Goal: Task Accomplishment & Management: Use online tool/utility

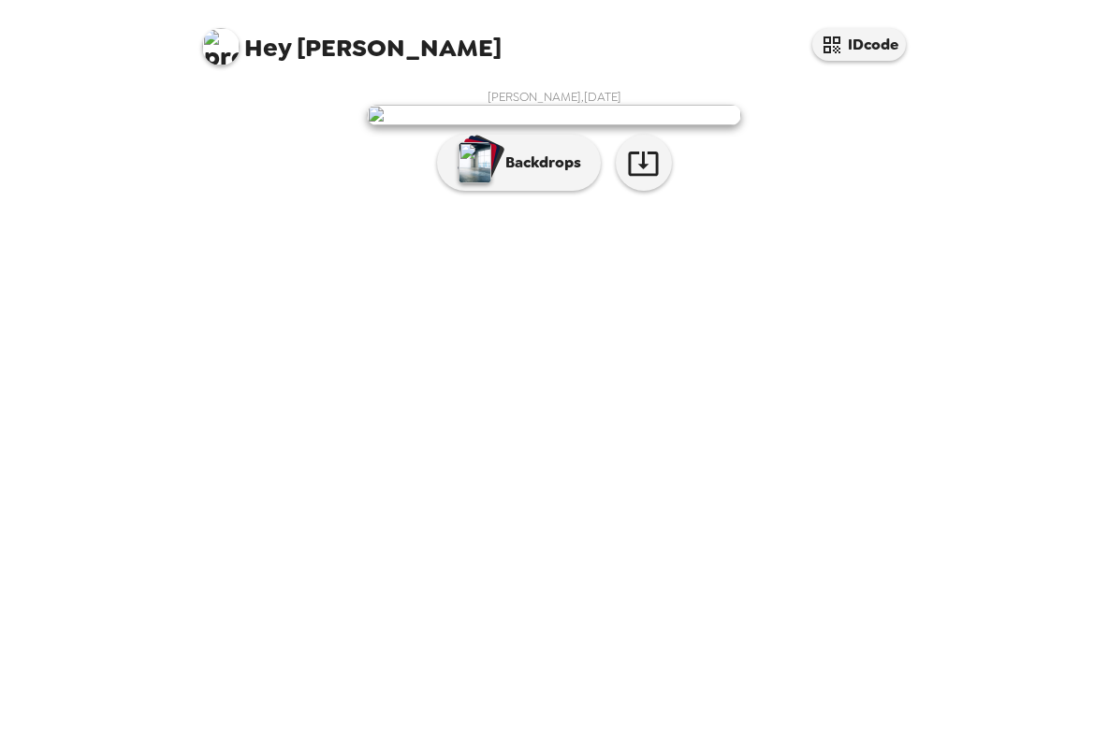
click at [558, 174] on p "Backdrops" at bounding box center [538, 163] width 85 height 22
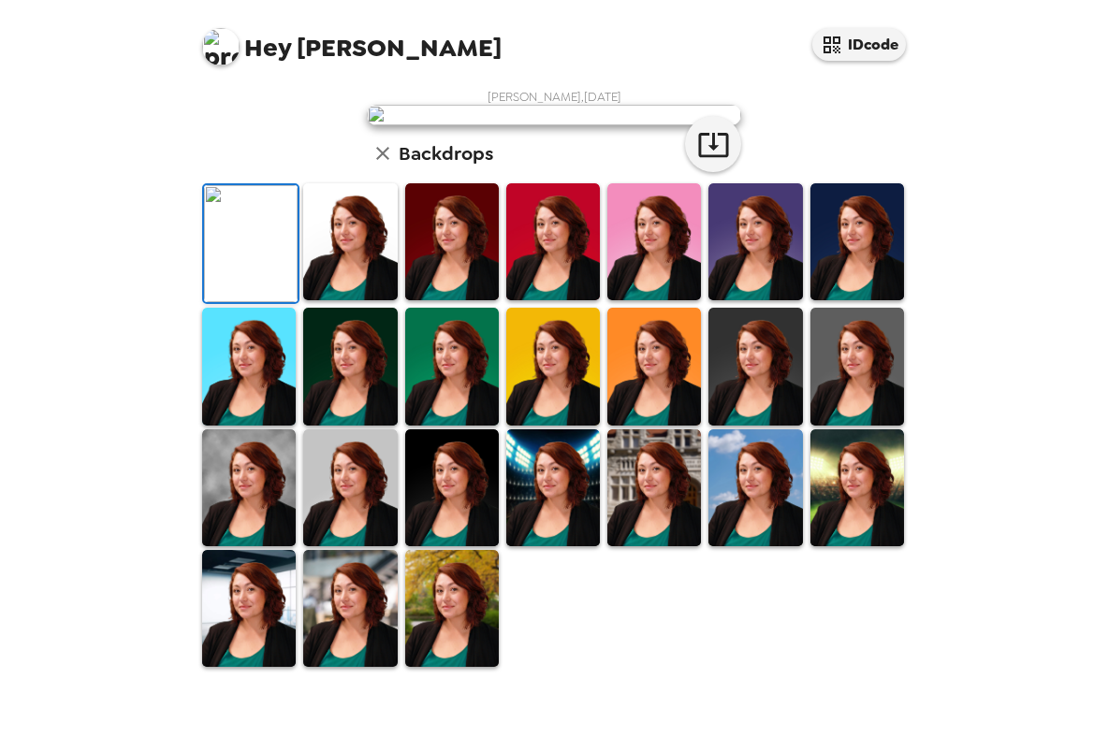
click at [463, 300] on img at bounding box center [452, 241] width 94 height 117
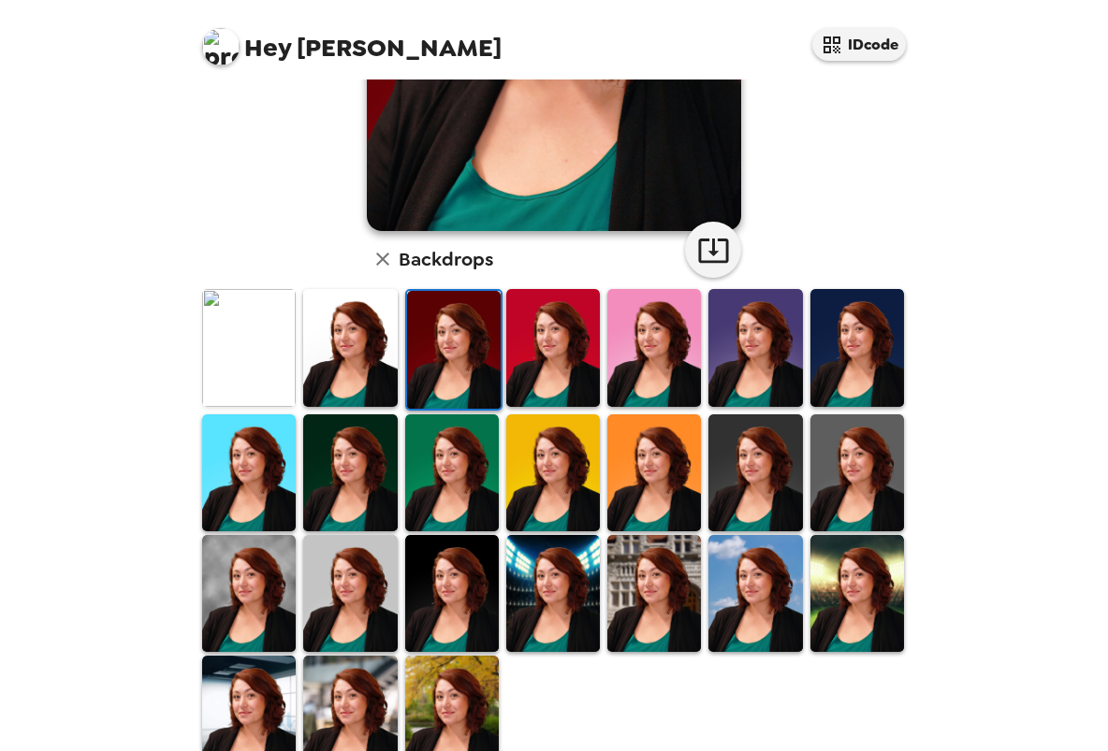
scroll to position [384, 0]
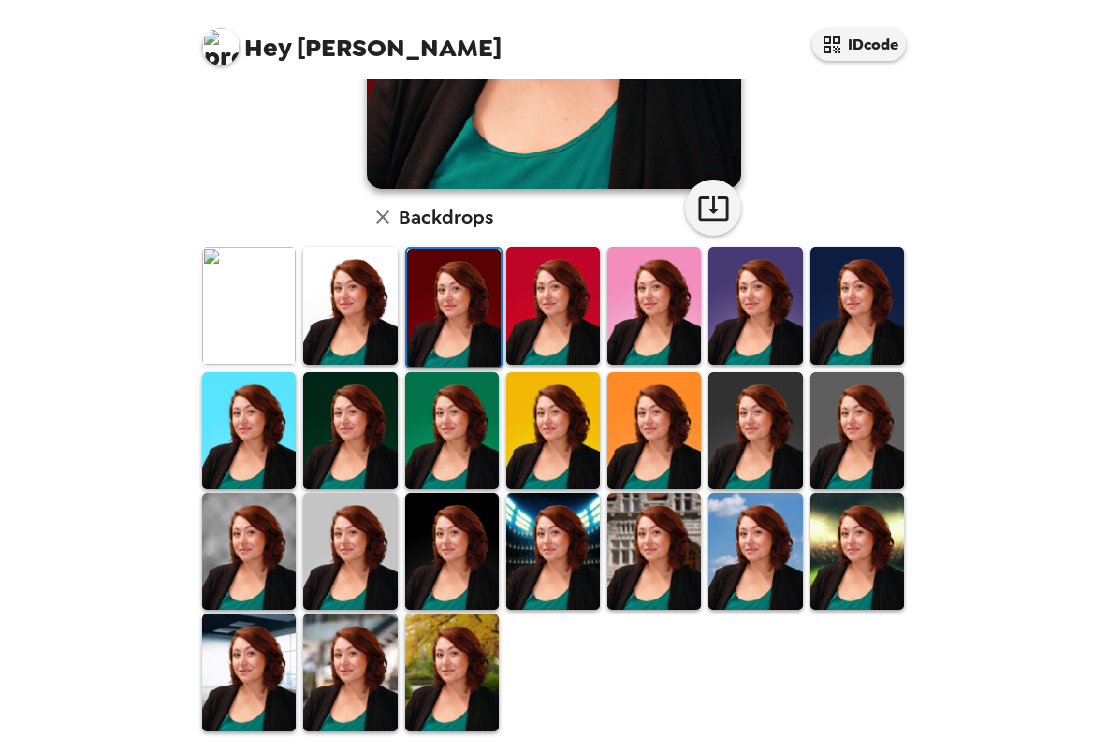
click at [580, 522] on img at bounding box center [553, 551] width 94 height 117
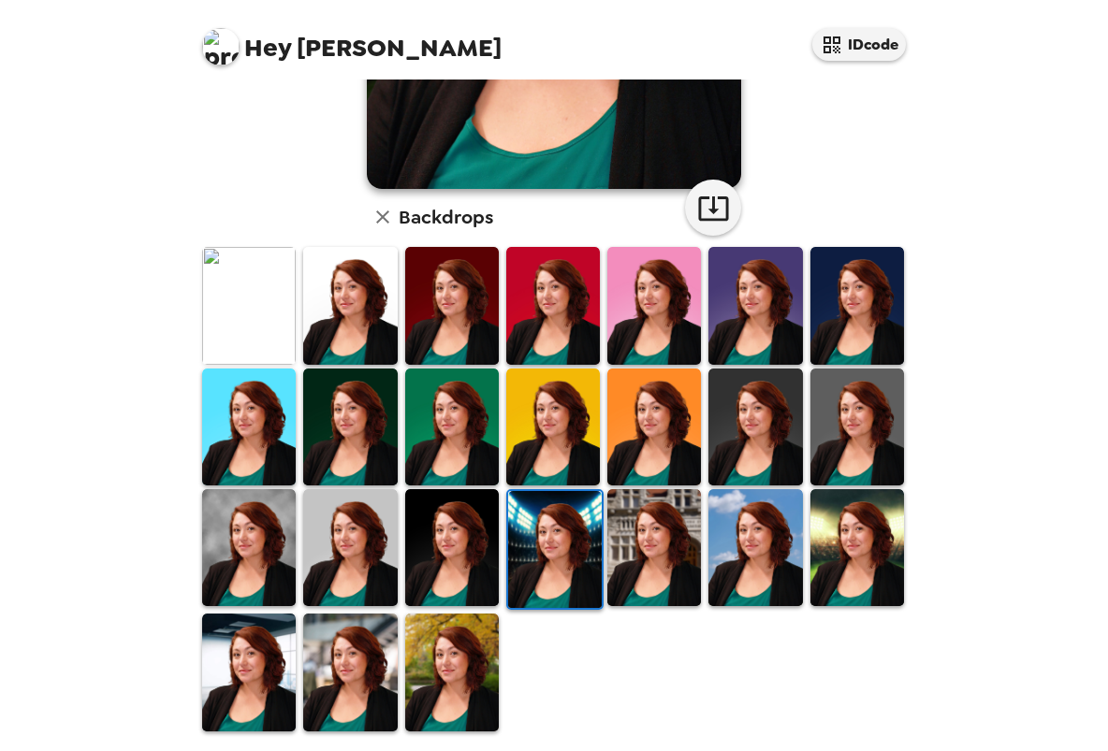
click at [668, 555] on img at bounding box center [654, 547] width 94 height 117
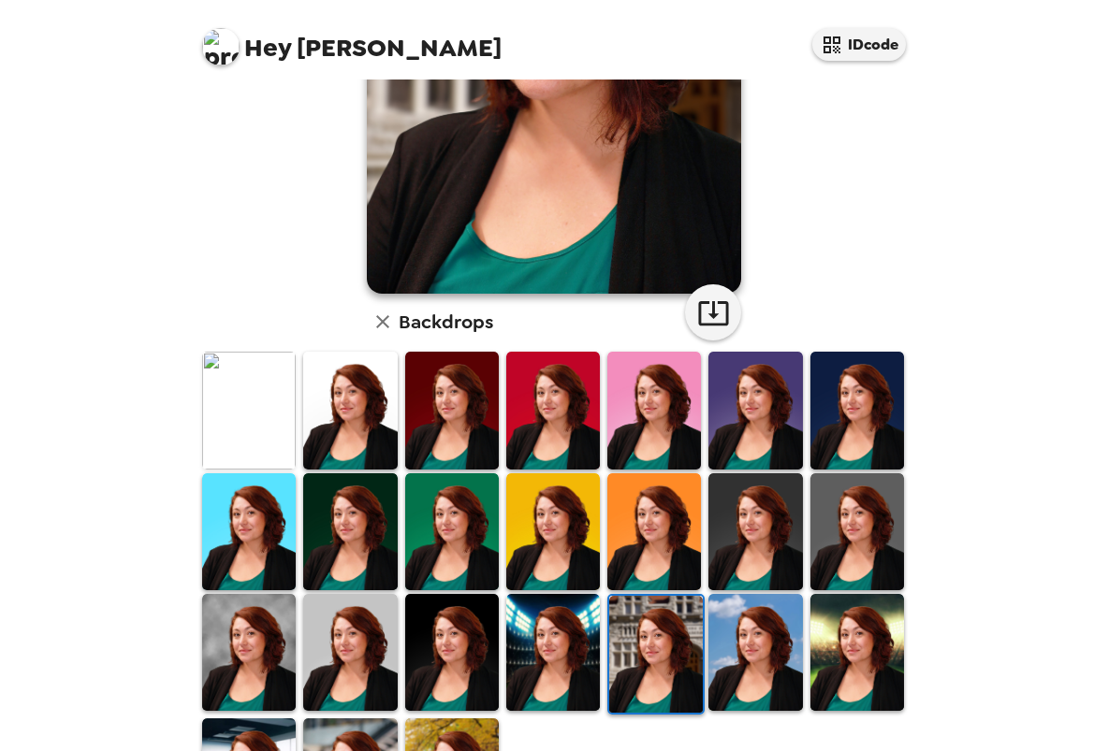
scroll to position [281, 0]
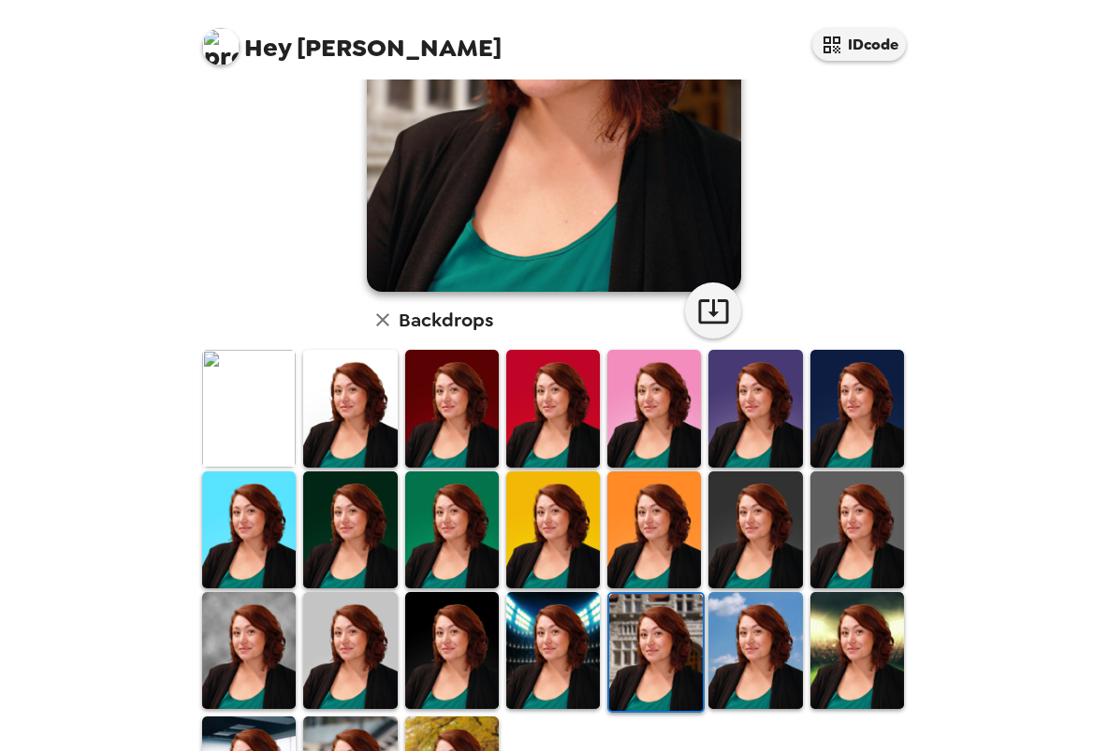
click at [564, 642] on img at bounding box center [553, 650] width 94 height 117
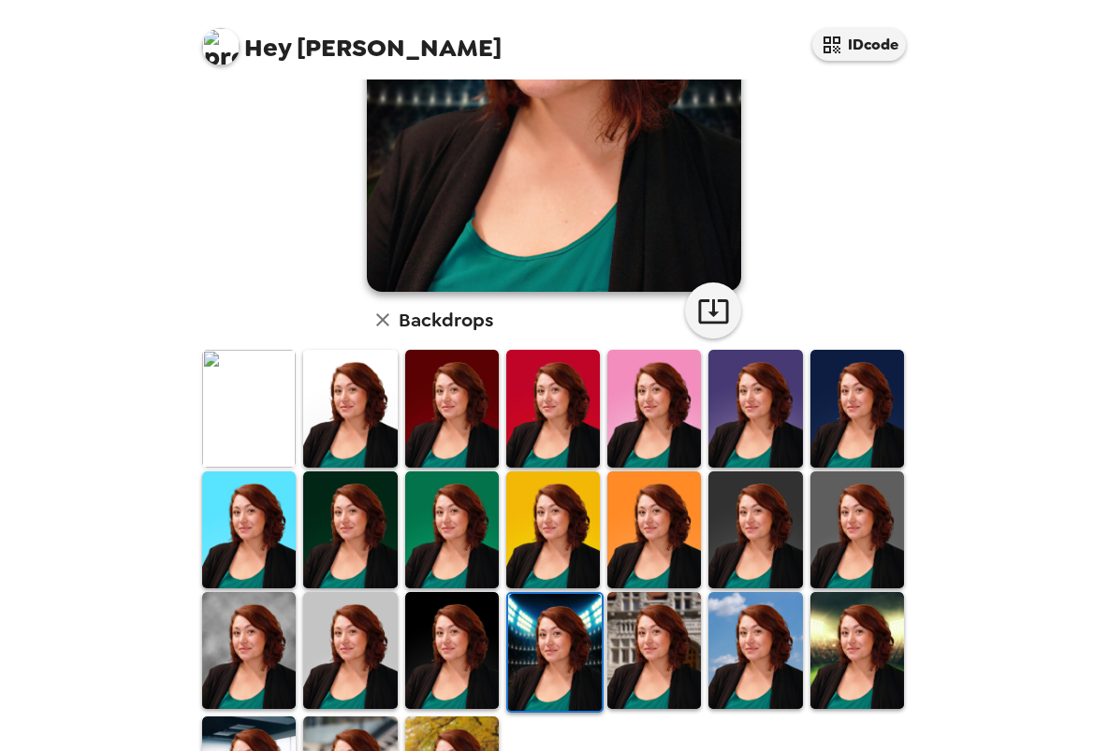
click at [546, 635] on img at bounding box center [555, 652] width 94 height 117
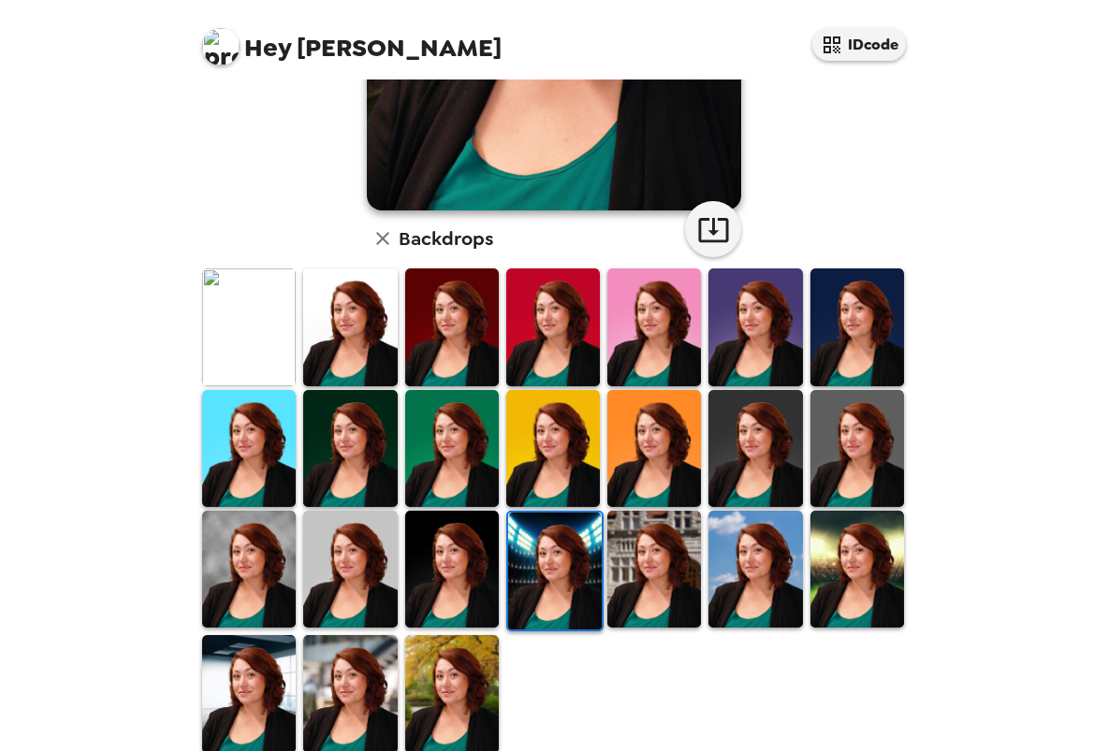
scroll to position [384, 0]
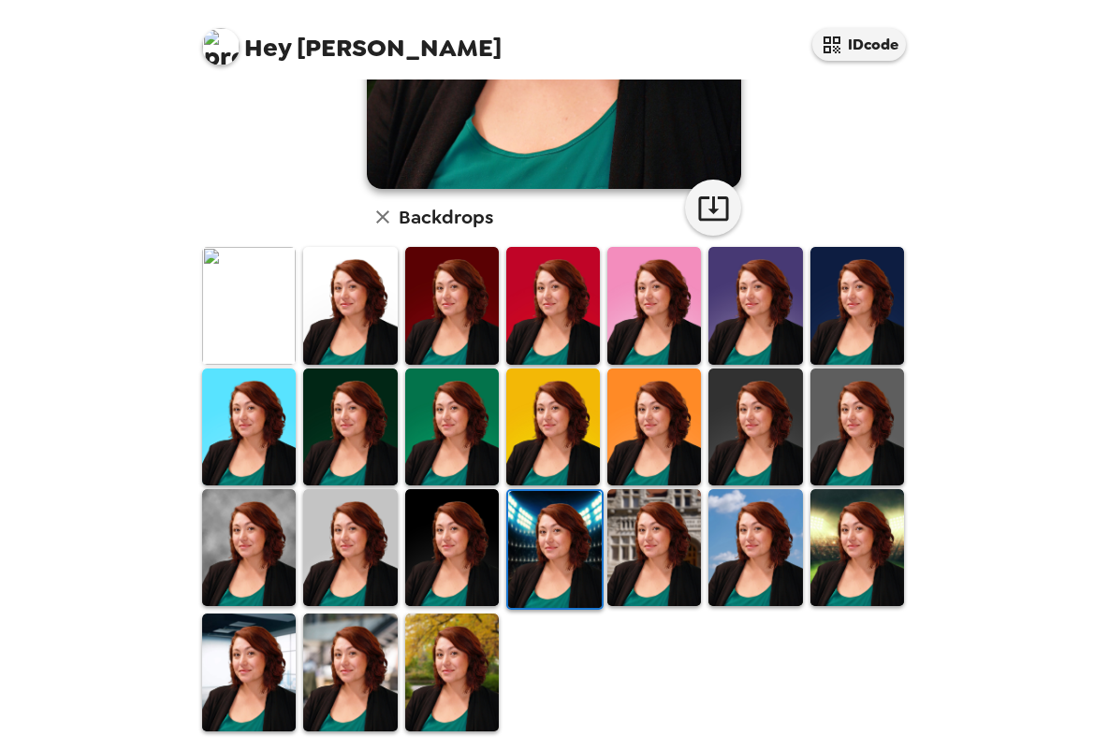
click at [431, 654] on img at bounding box center [452, 672] width 94 height 117
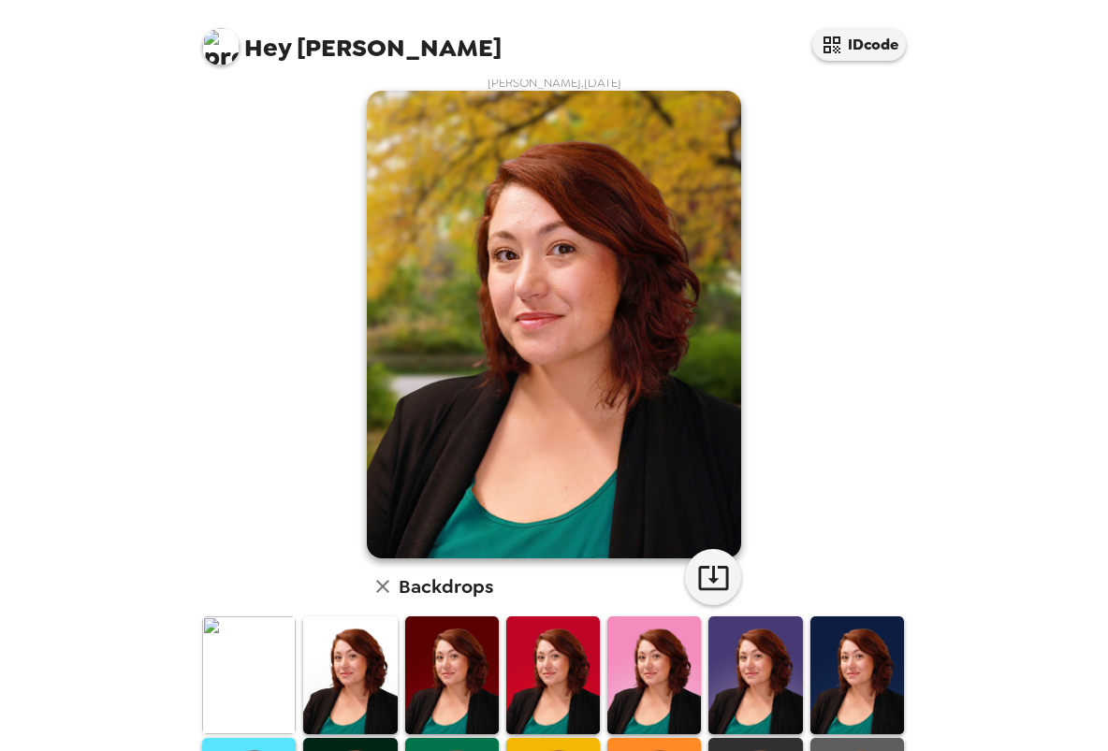
scroll to position [9, 0]
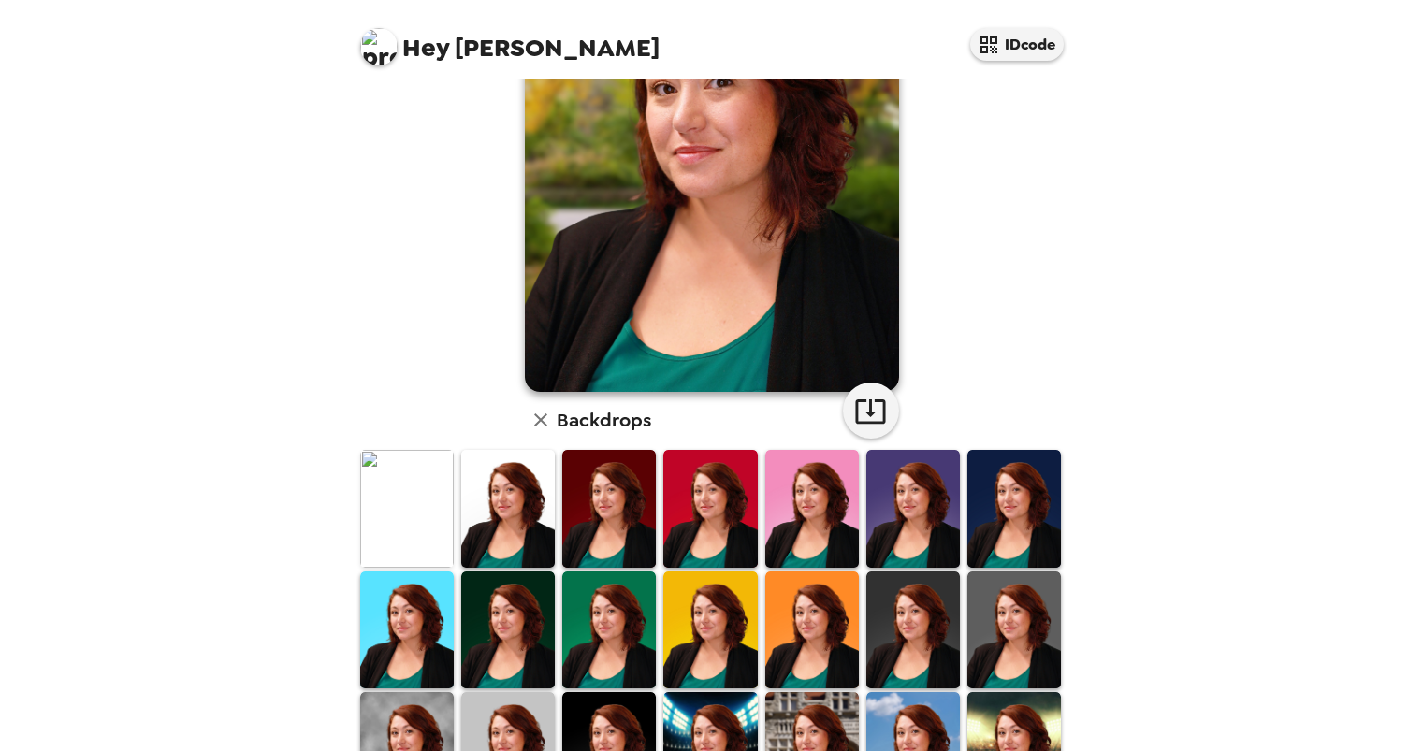
scroll to position [384, 0]
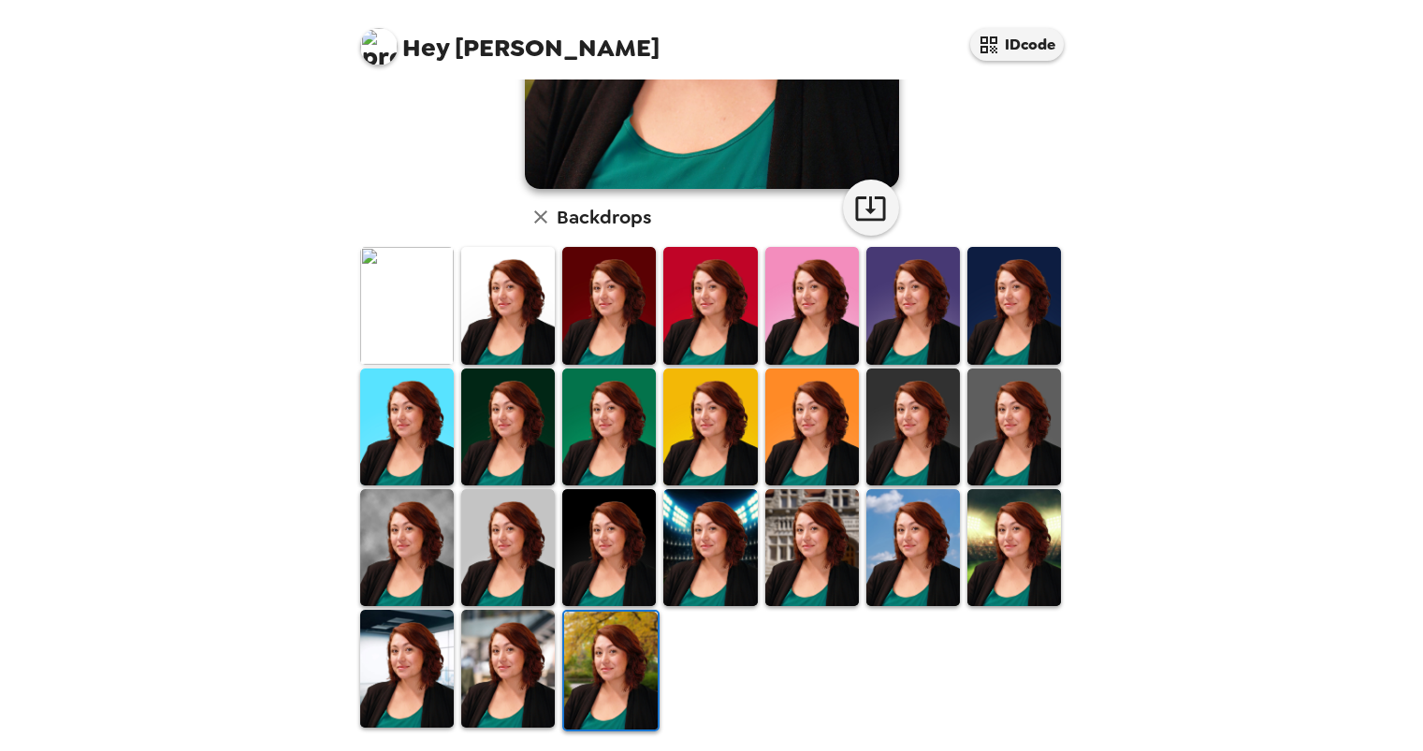
click at [533, 652] on img at bounding box center [508, 668] width 94 height 117
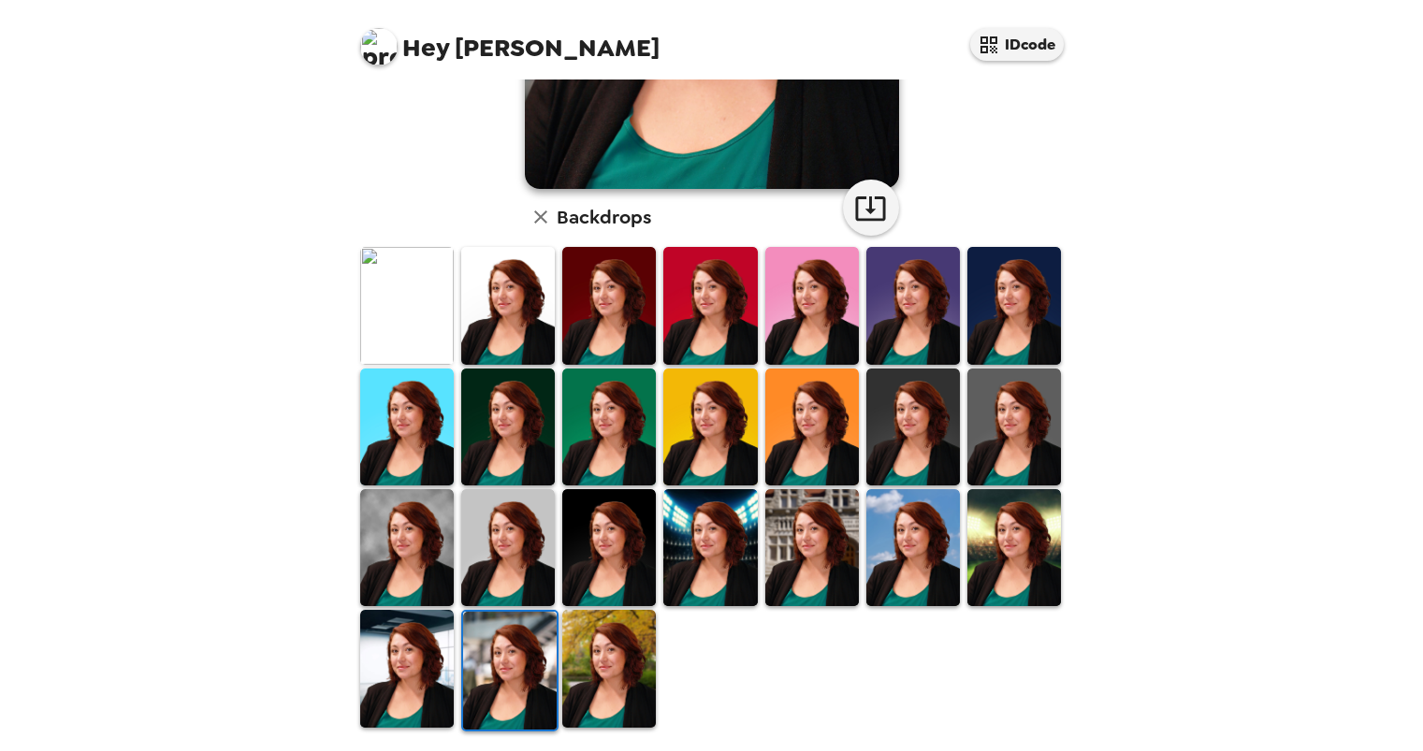
click at [428, 658] on img at bounding box center [407, 668] width 94 height 117
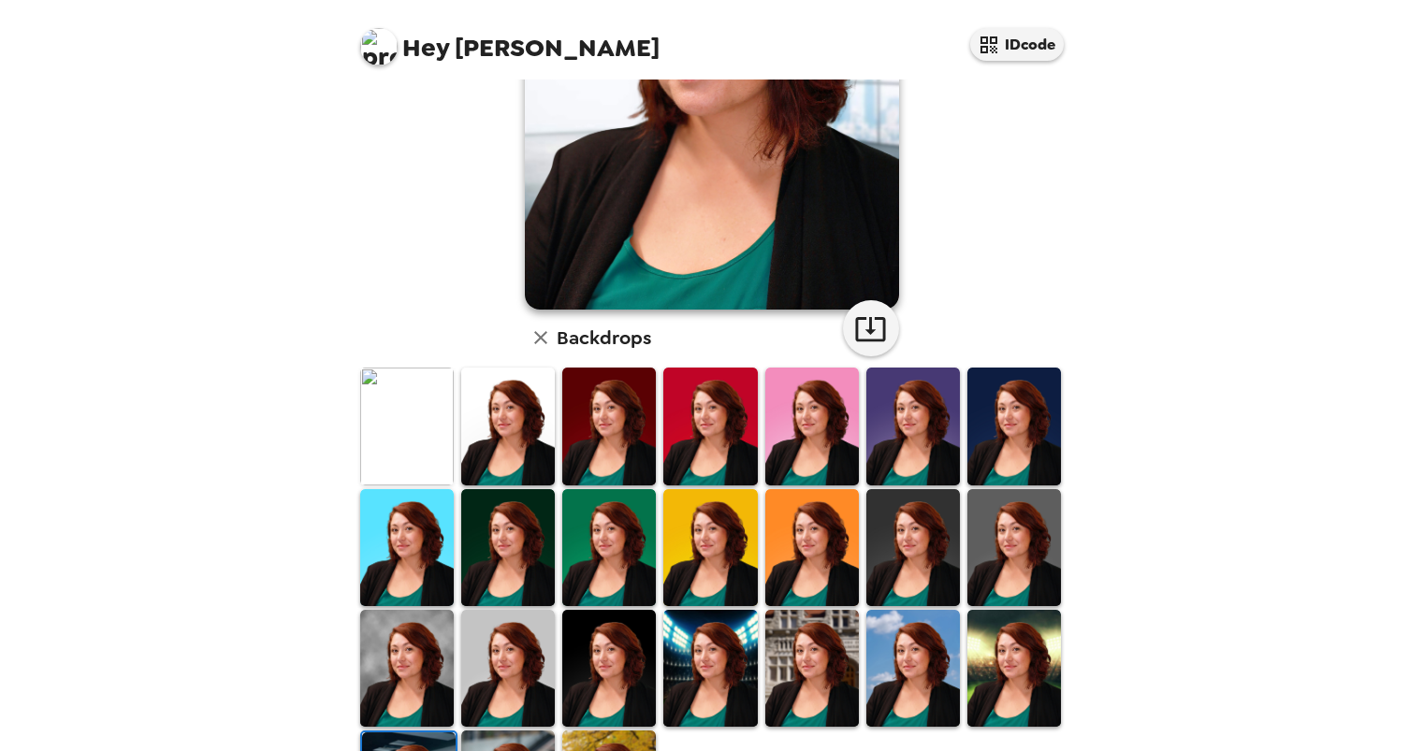
scroll to position [290, 0]
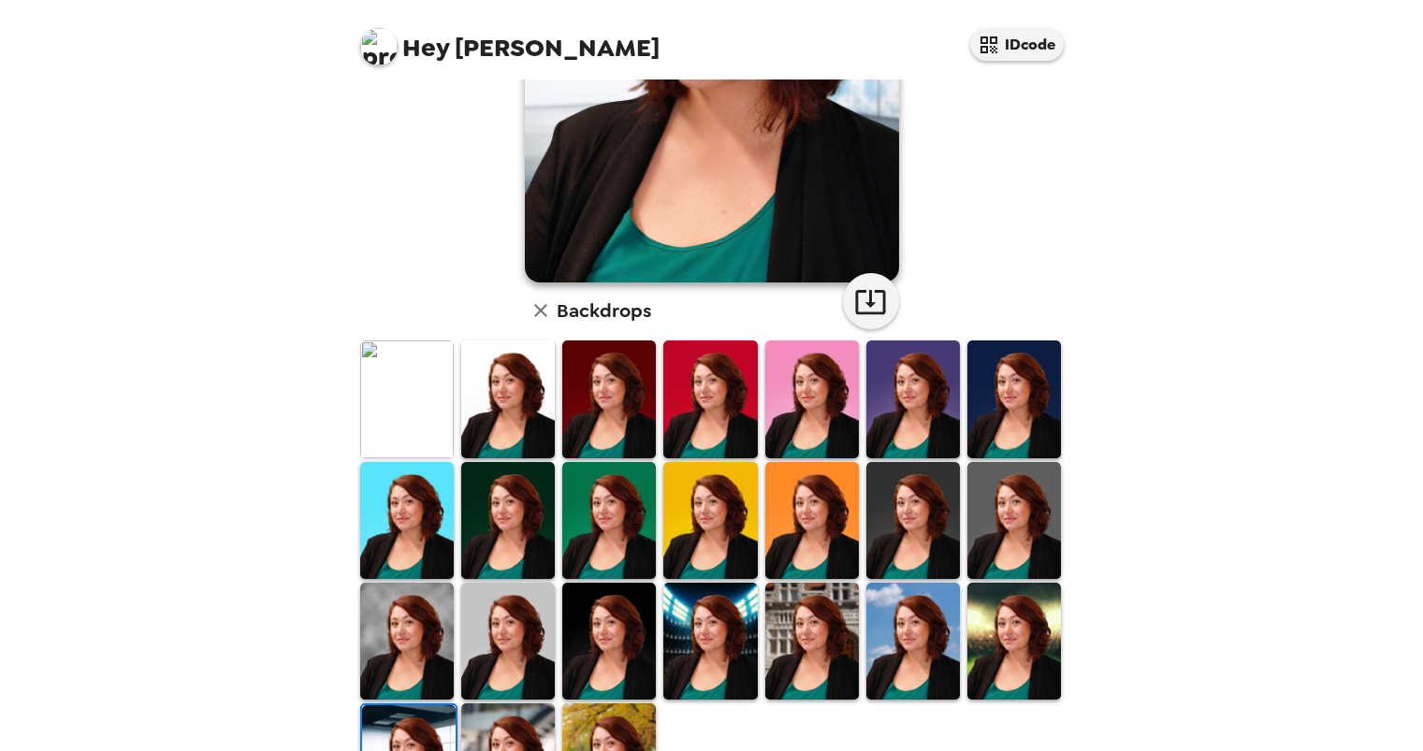
click at [1040, 613] on img at bounding box center [1015, 641] width 94 height 117
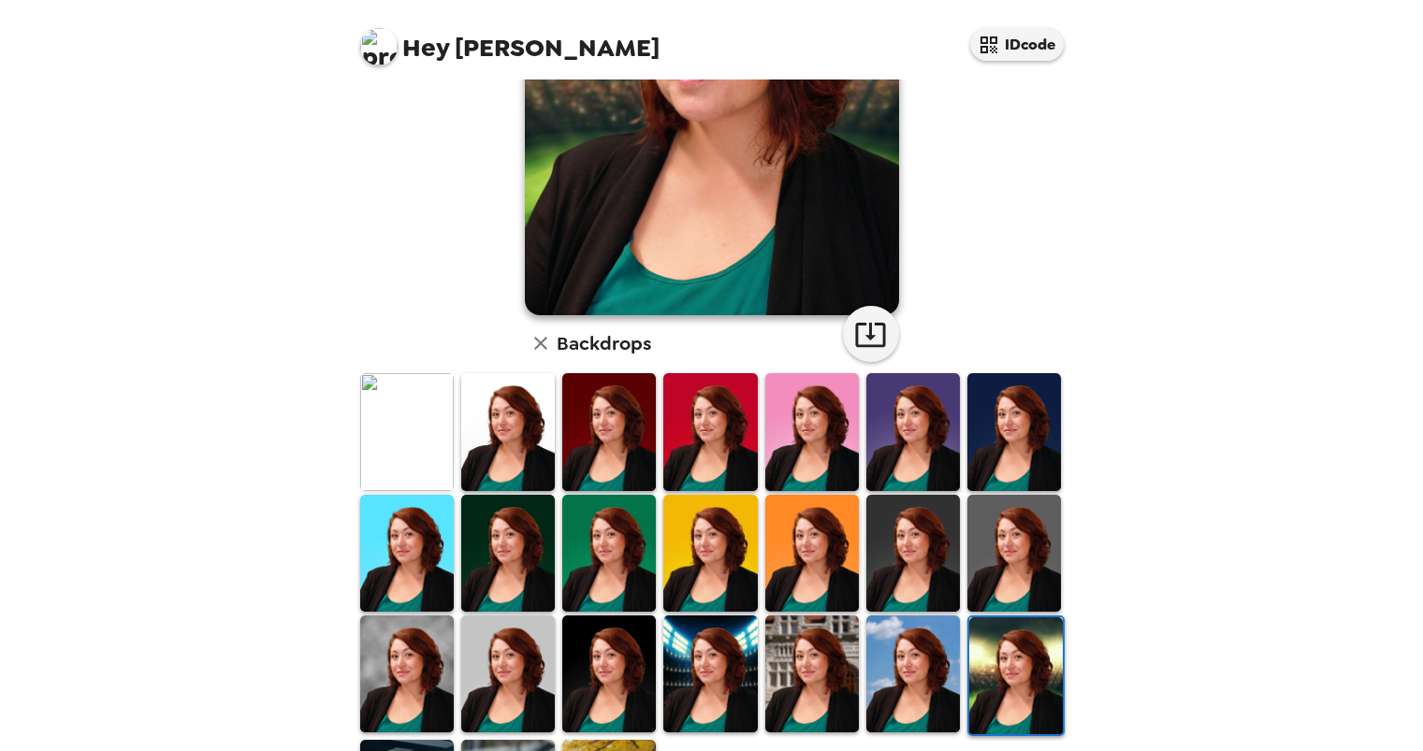
scroll to position [374, 0]
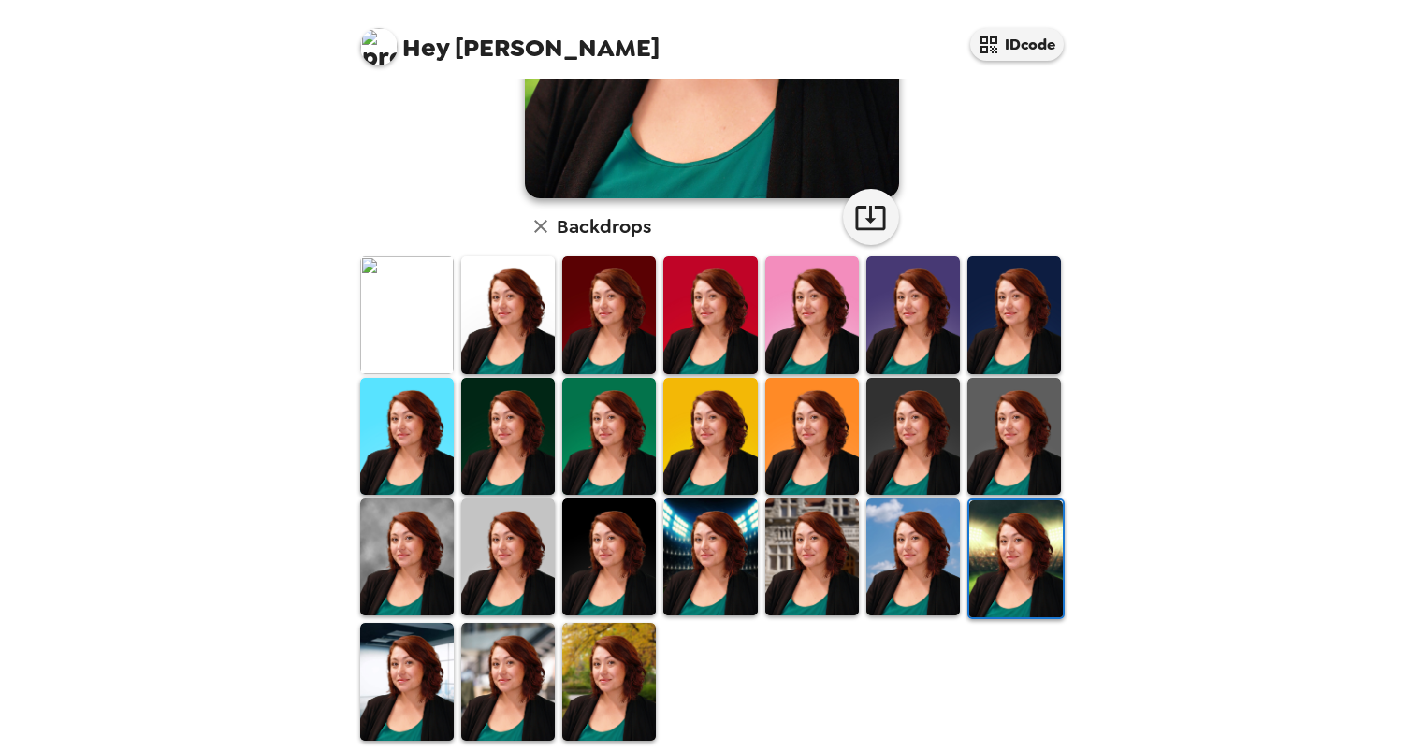
click at [908, 559] on img at bounding box center [913, 557] width 94 height 117
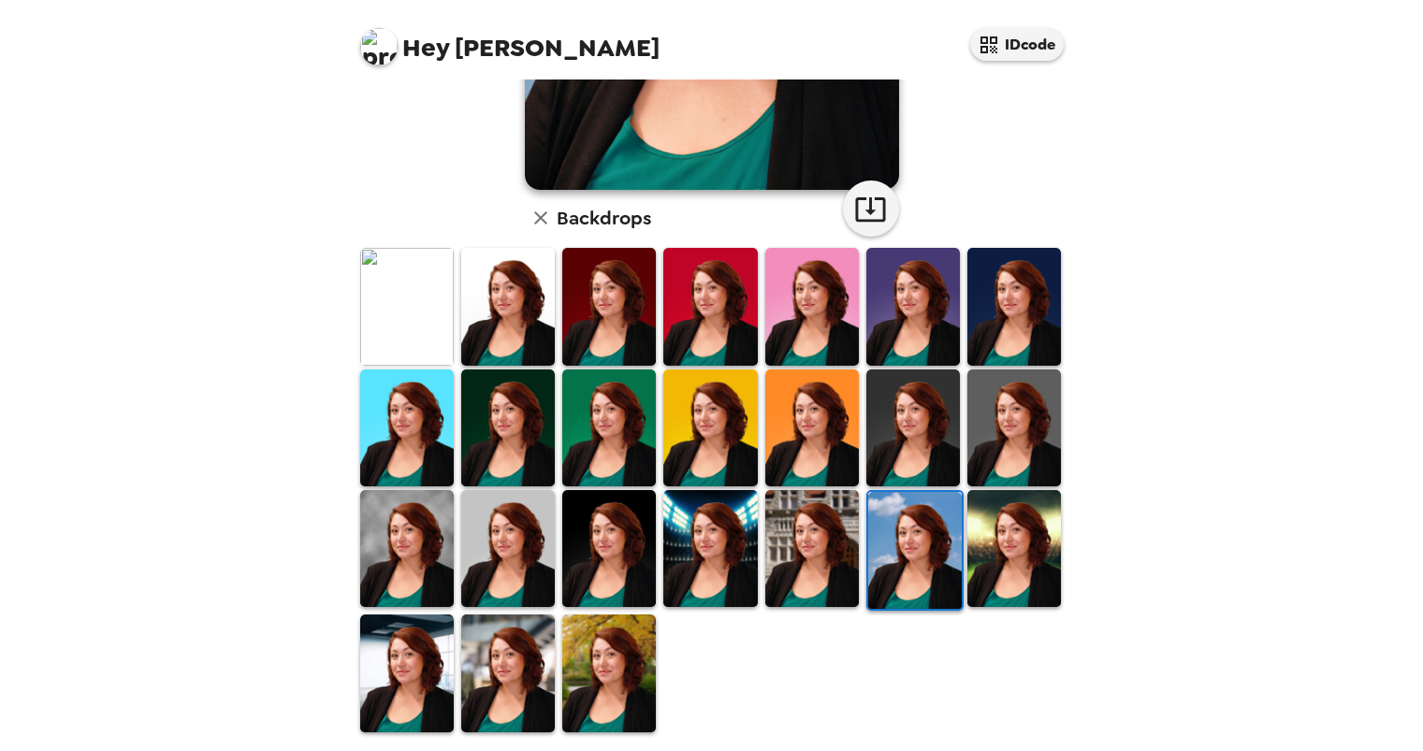
scroll to position [384, 0]
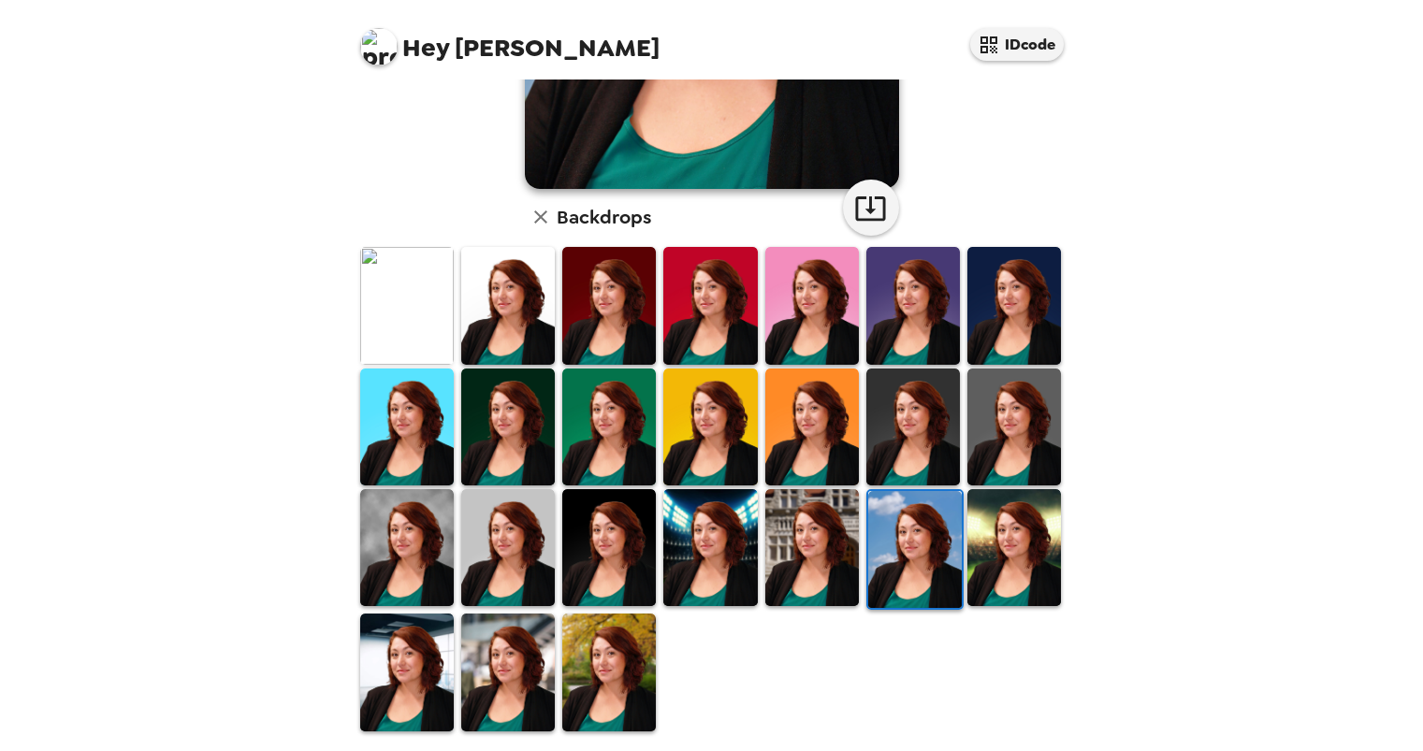
click at [434, 671] on img at bounding box center [407, 672] width 94 height 117
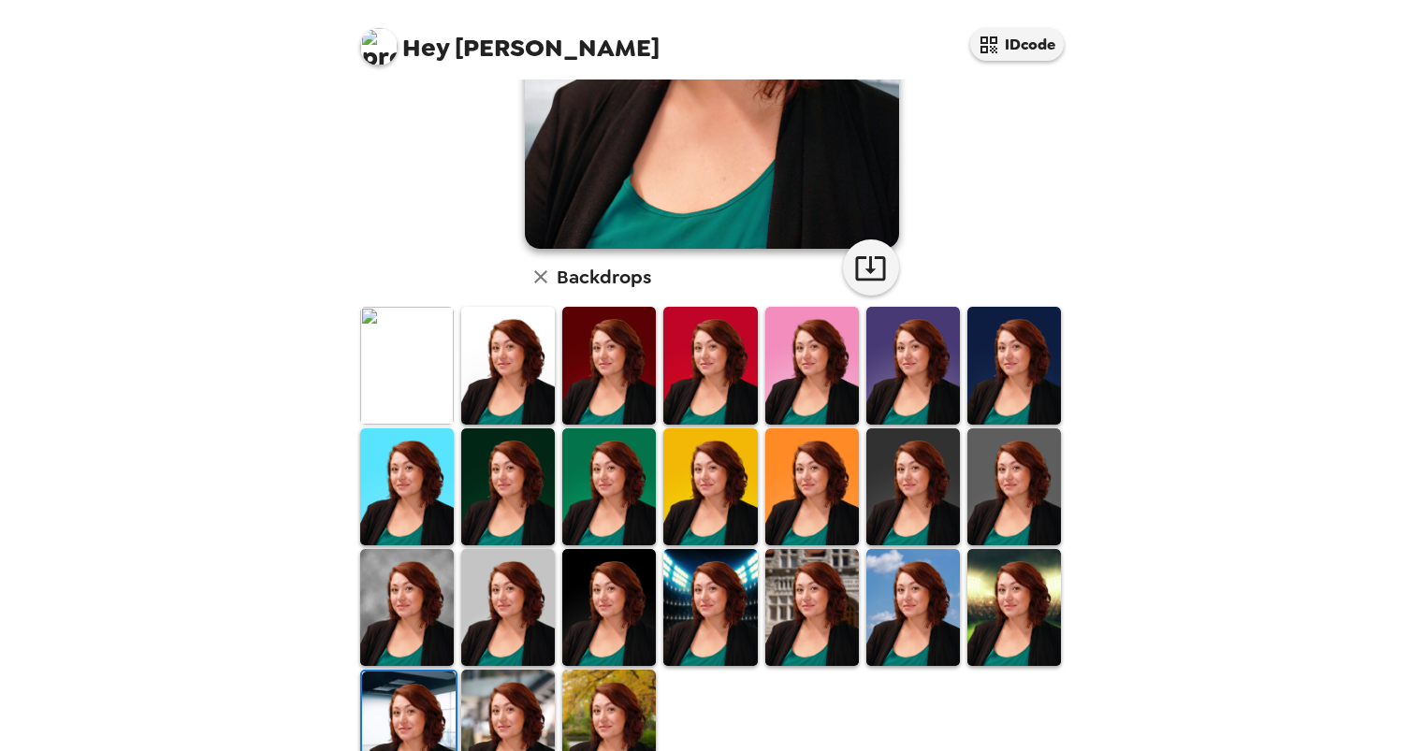
scroll to position [290, 0]
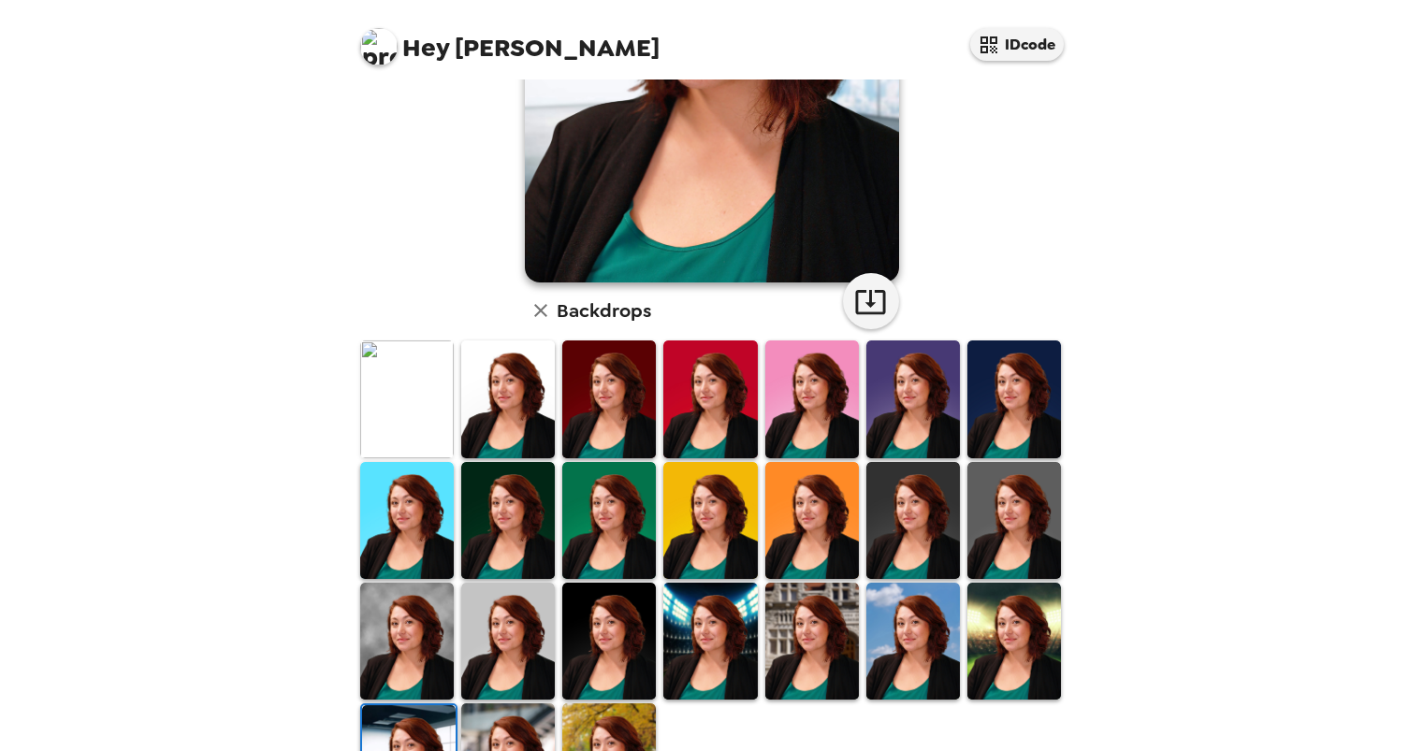
drag, startPoint x: 1286, startPoint y: 397, endPoint x: 1255, endPoint y: 367, distance: 43.0
click at [1107, 387] on div "Hey Courtney IDcode Courtney Bailey , 09-19-2025 Backdrops" at bounding box center [711, 375] width 1423 height 751
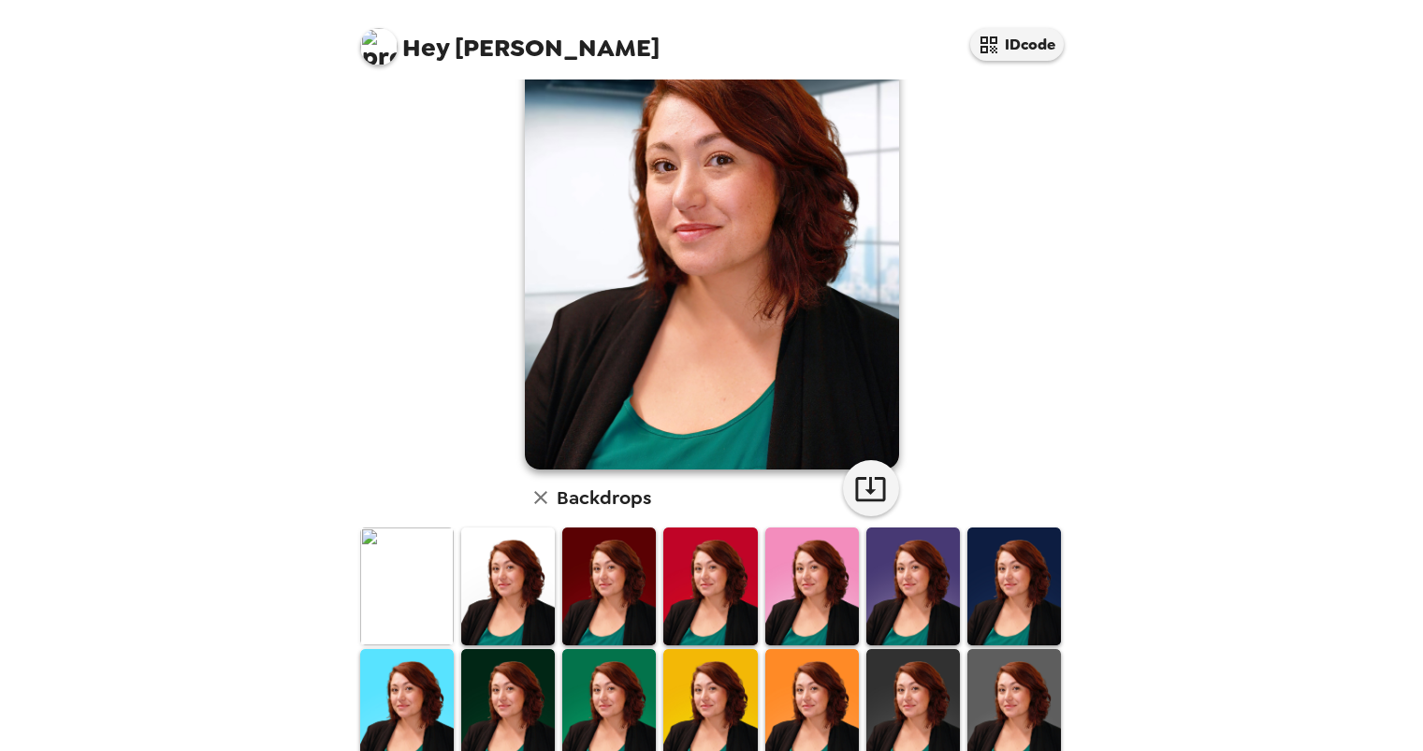
scroll to position [9, 0]
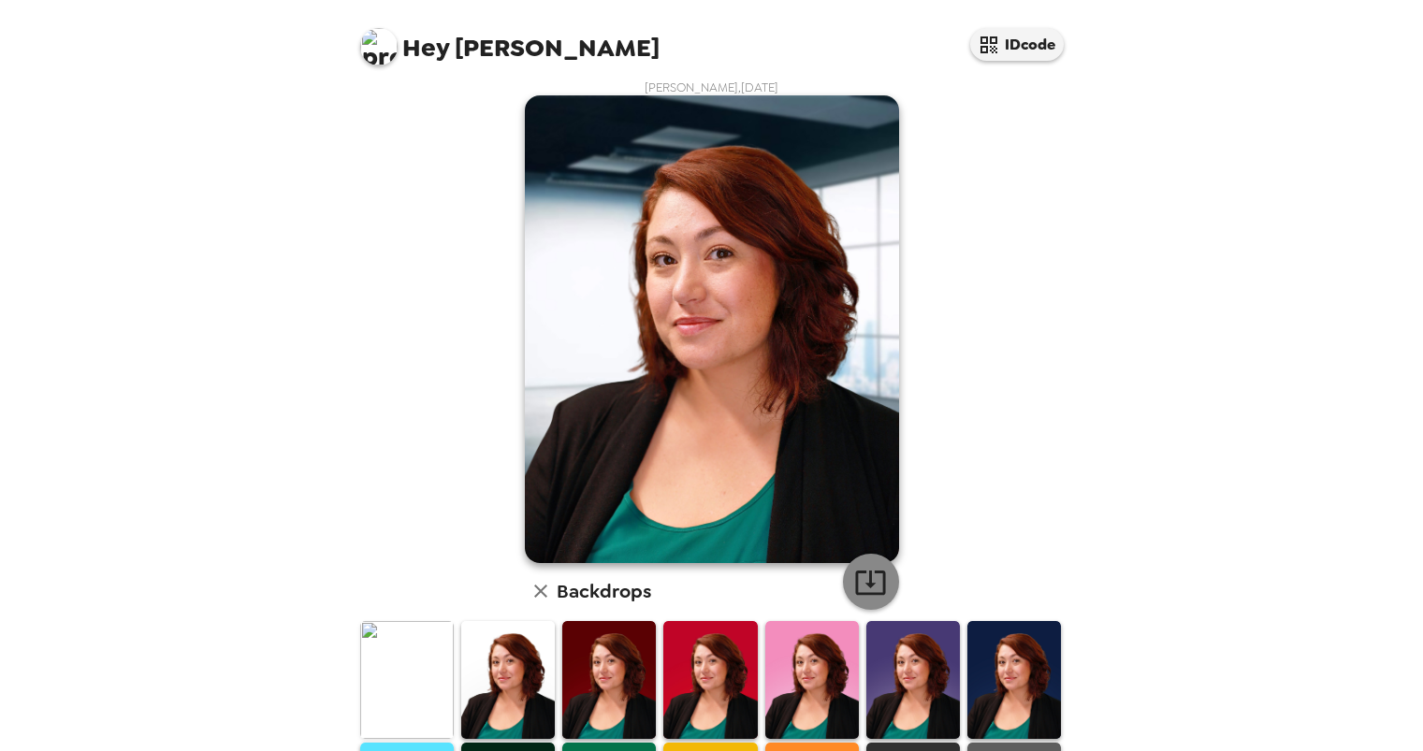
click at [854, 578] on icon "button" at bounding box center [870, 582] width 33 height 33
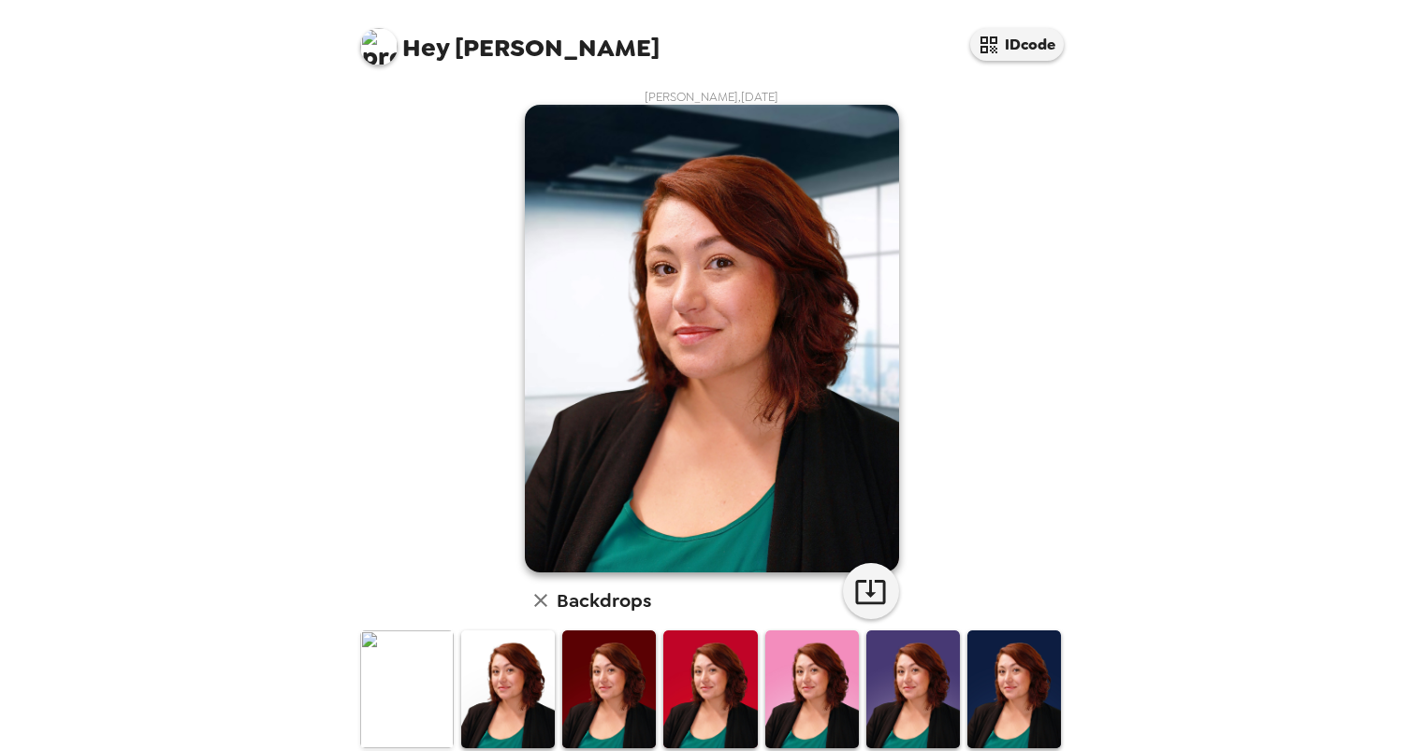
scroll to position [9, 0]
